Goal: Task Accomplishment & Management: Manage account settings

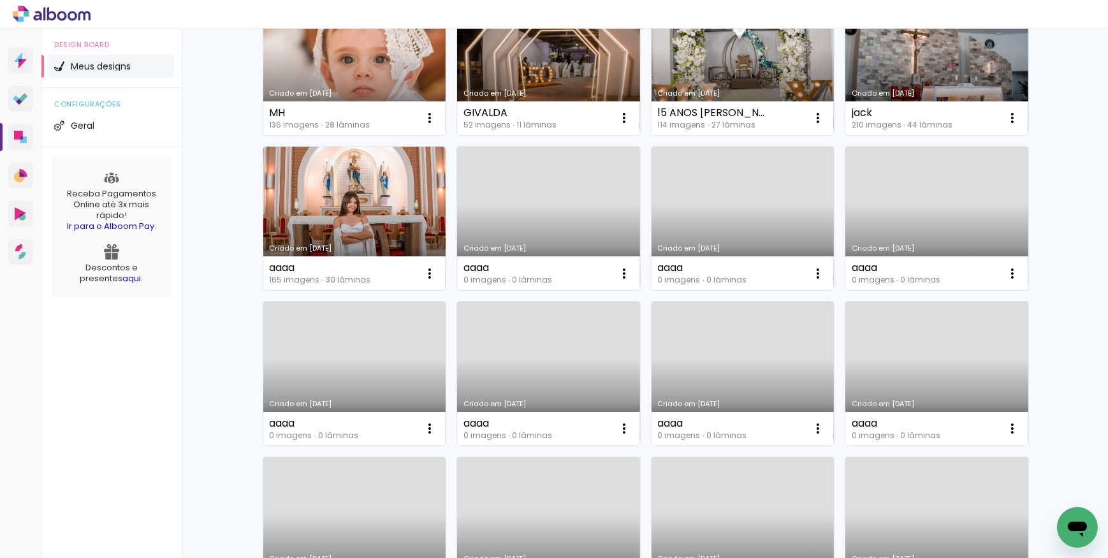
scroll to position [173, 0]
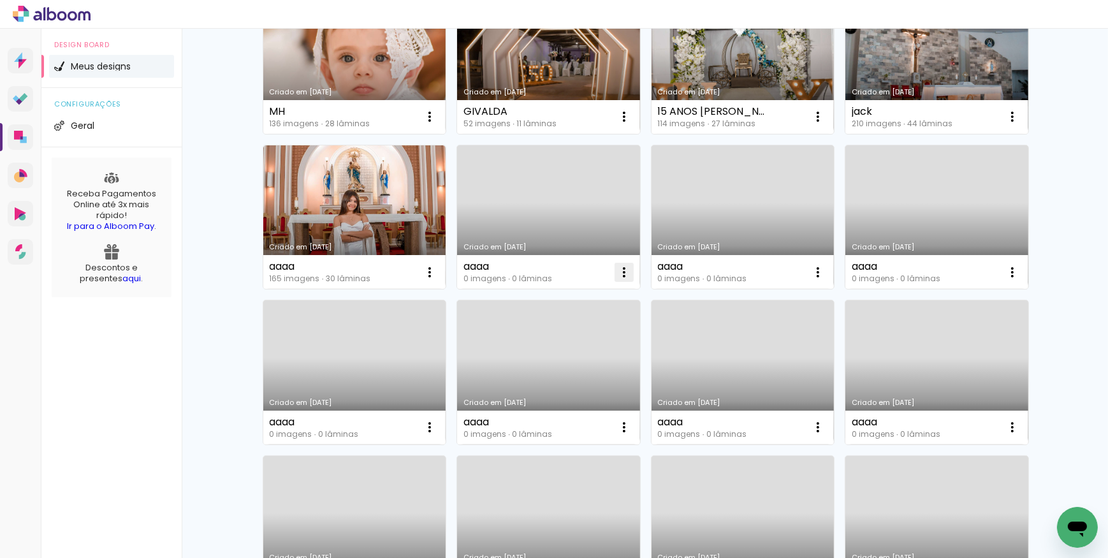
click at [619, 273] on iron-icon at bounding box center [623, 272] width 15 height 15
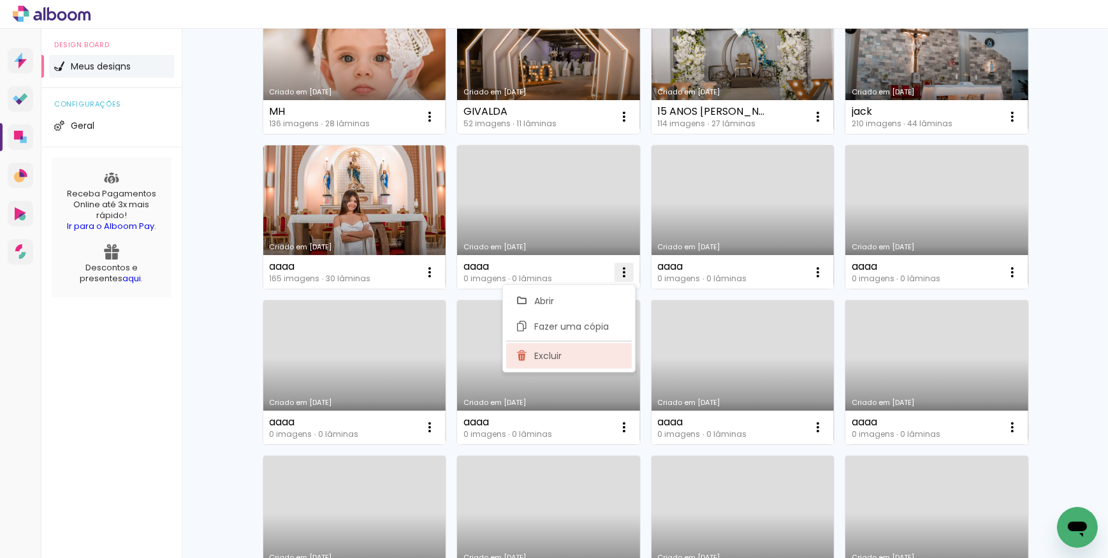
click at [560, 357] on span "Excluir" at bounding box center [547, 355] width 27 height 9
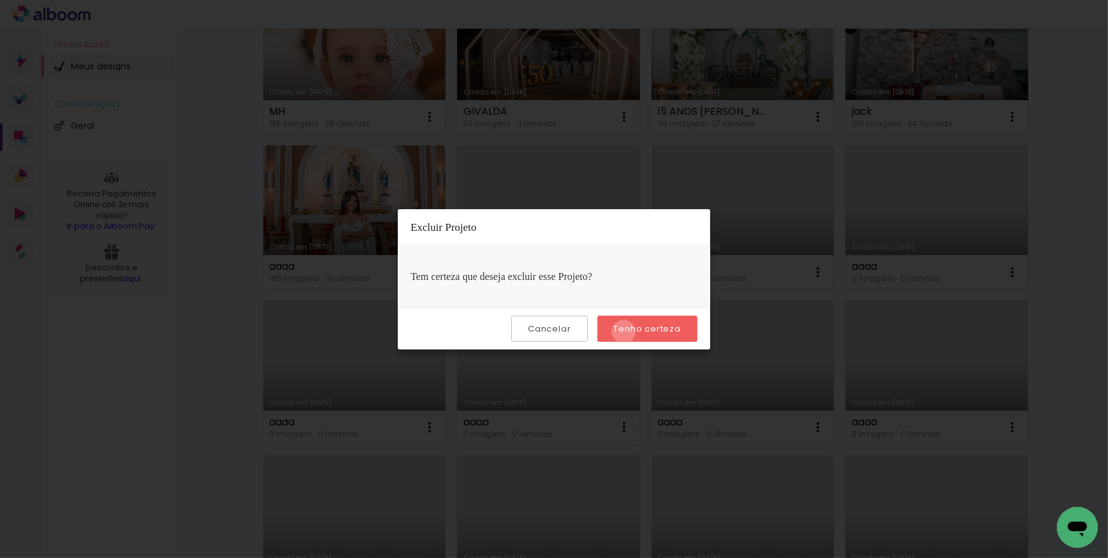
click at [0, 0] on slot "Tenho certeza" at bounding box center [0, 0] width 0 height 0
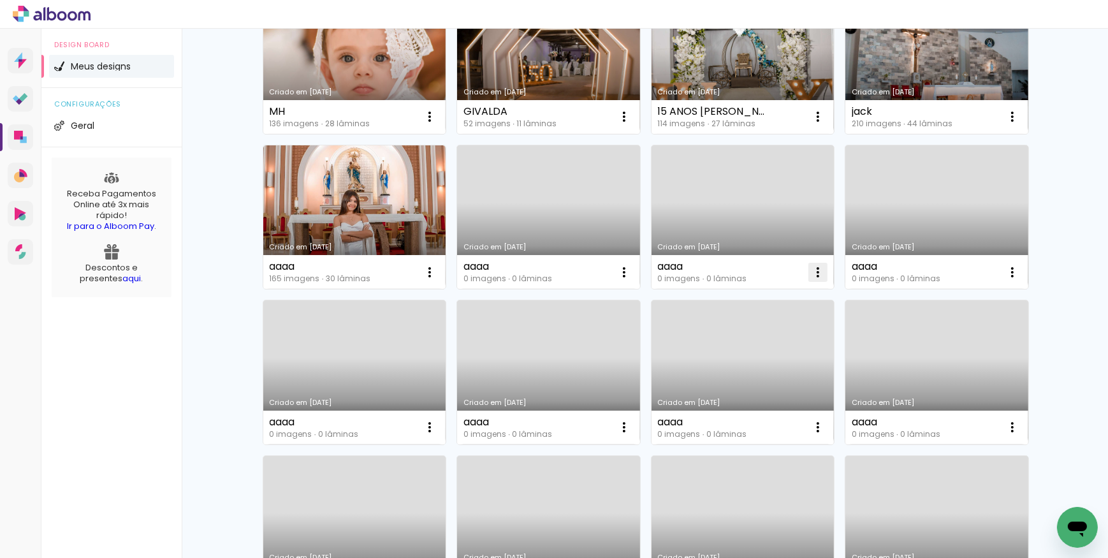
click at [813, 272] on iron-icon at bounding box center [817, 272] width 15 height 15
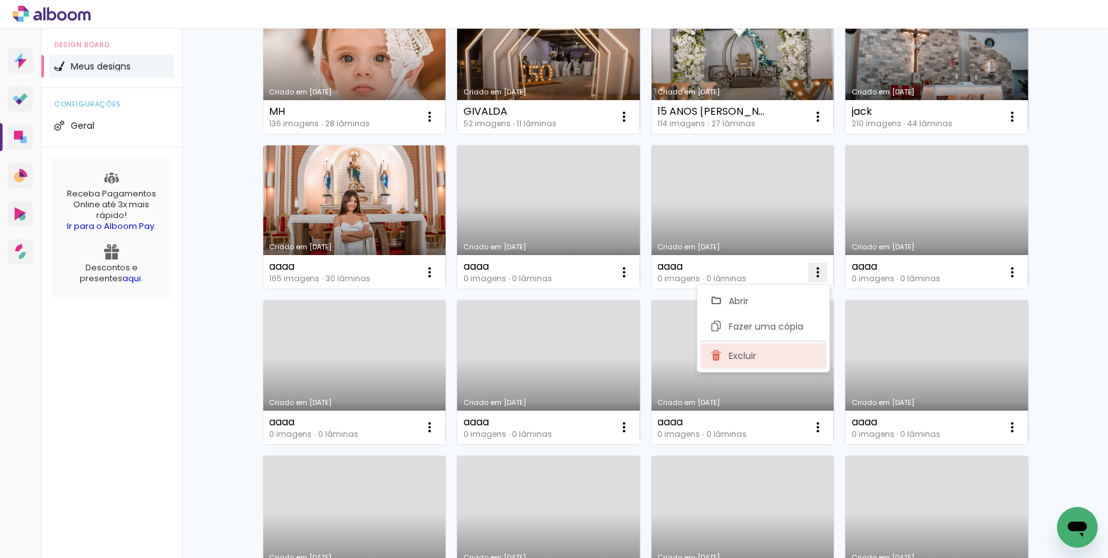
click at [740, 357] on span "Excluir" at bounding box center [742, 355] width 27 height 9
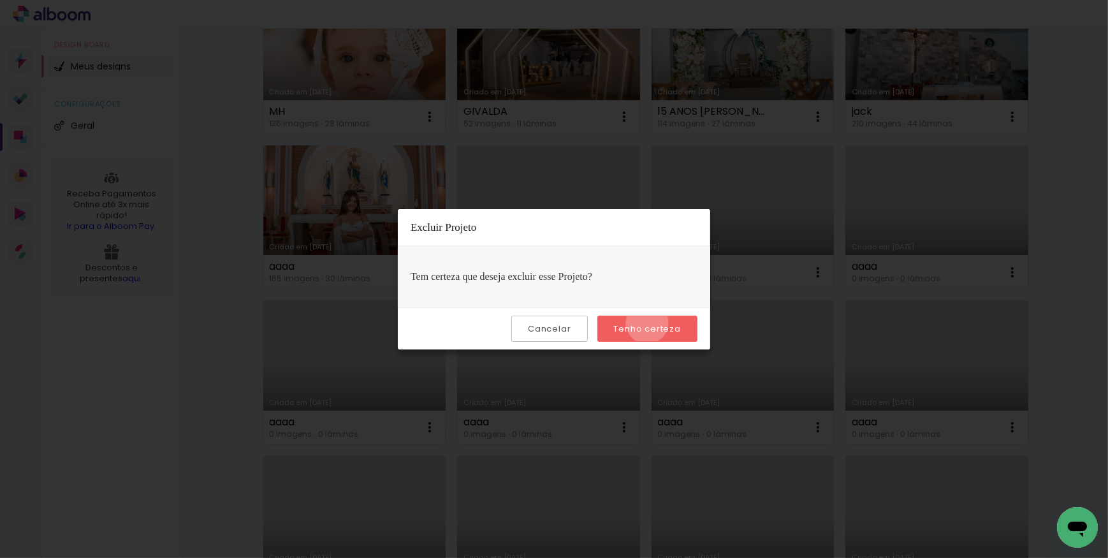
click at [0, 0] on slot "Tenho certeza" at bounding box center [0, 0] width 0 height 0
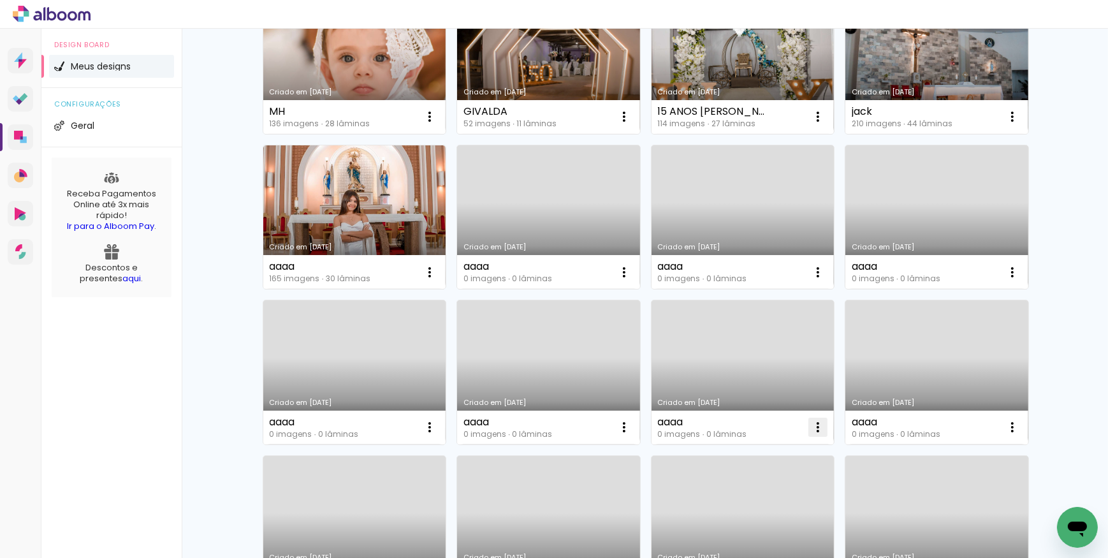
click at [817, 426] on iron-icon at bounding box center [817, 426] width 15 height 15
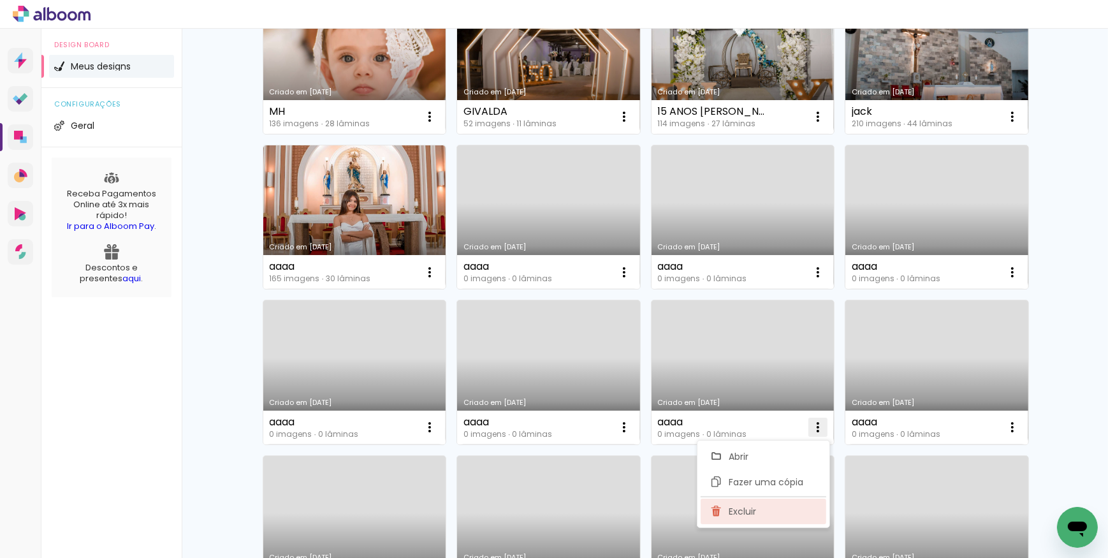
click at [748, 509] on span "Excluir" at bounding box center [742, 511] width 27 height 9
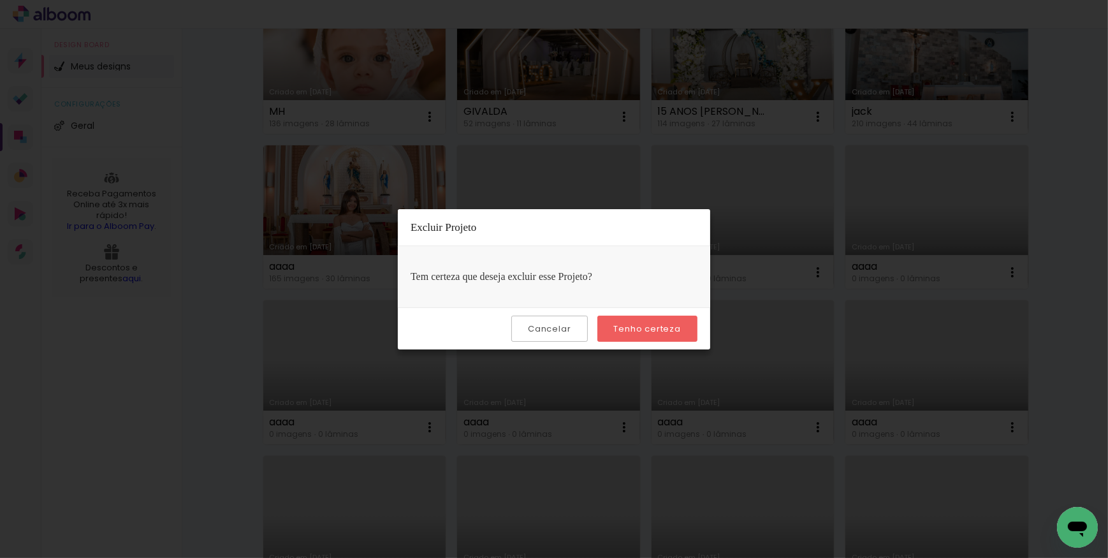
click at [0, 0] on slot "Tenho certeza" at bounding box center [0, 0] width 0 height 0
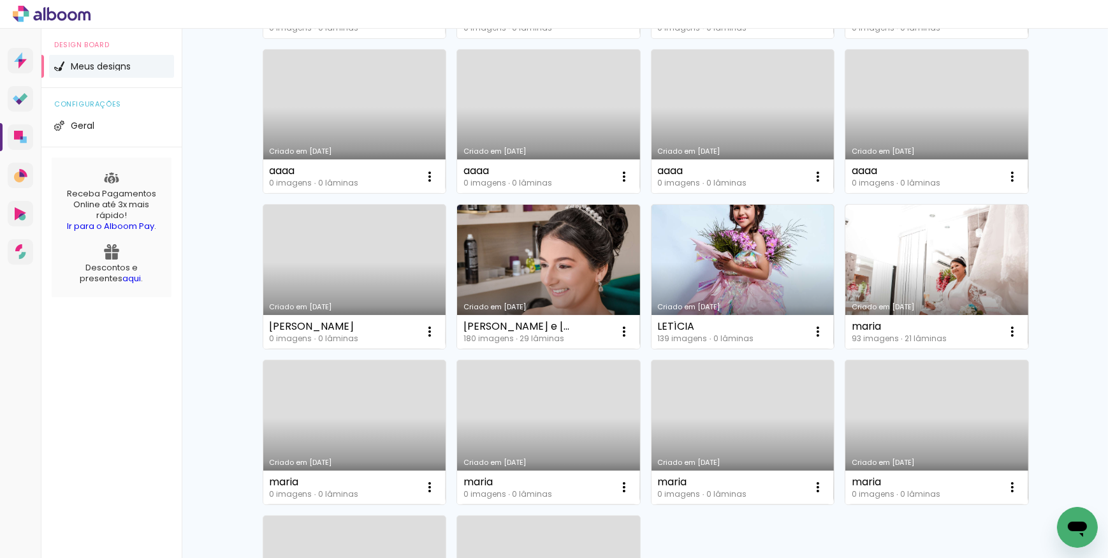
scroll to position [637, 0]
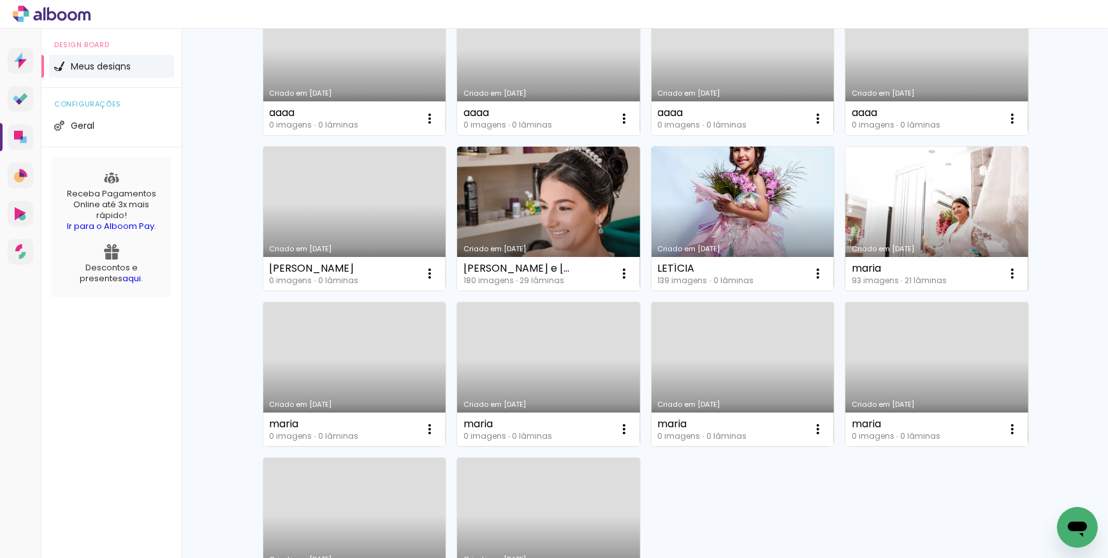
click at [922, 229] on link "Criado em [DATE]" at bounding box center [936, 219] width 183 height 144
